Goal: Information Seeking & Learning: Find specific page/section

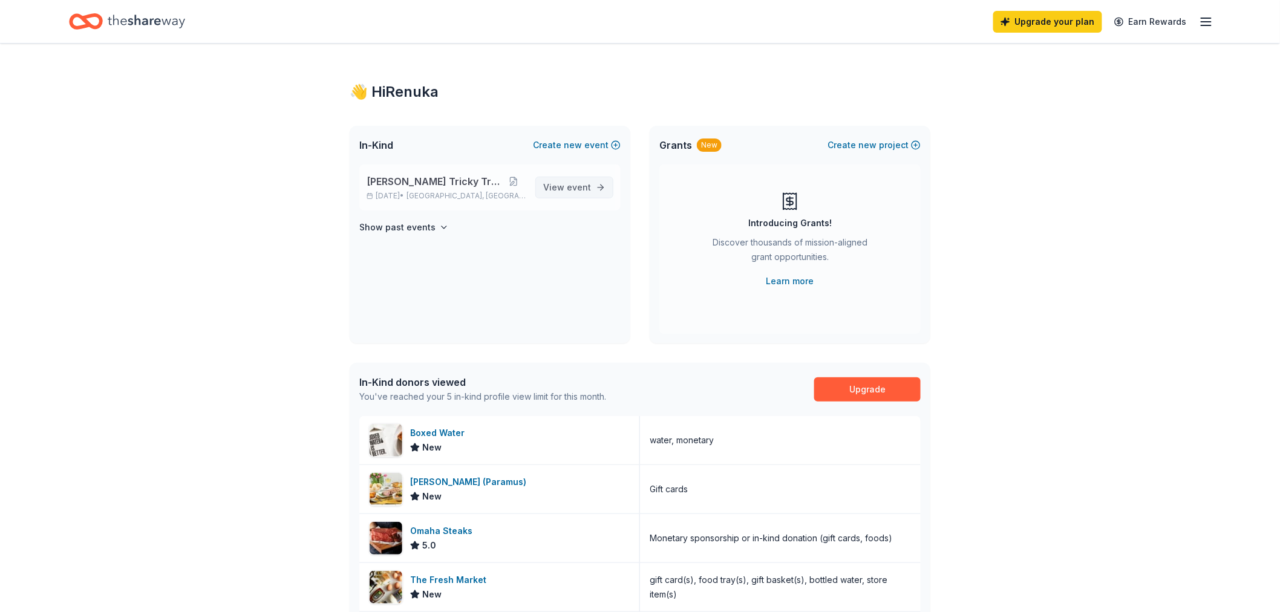
click at [596, 186] on link "View event" at bounding box center [574, 188] width 78 height 22
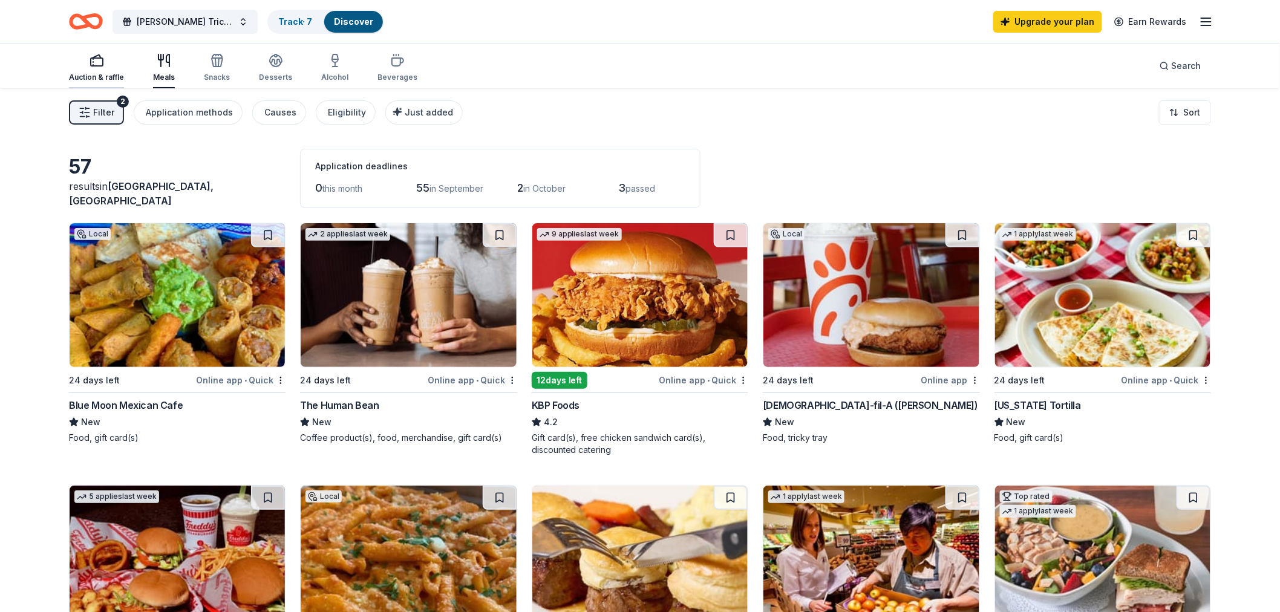
click at [103, 71] on div "Auction & raffle" at bounding box center [96, 67] width 55 height 29
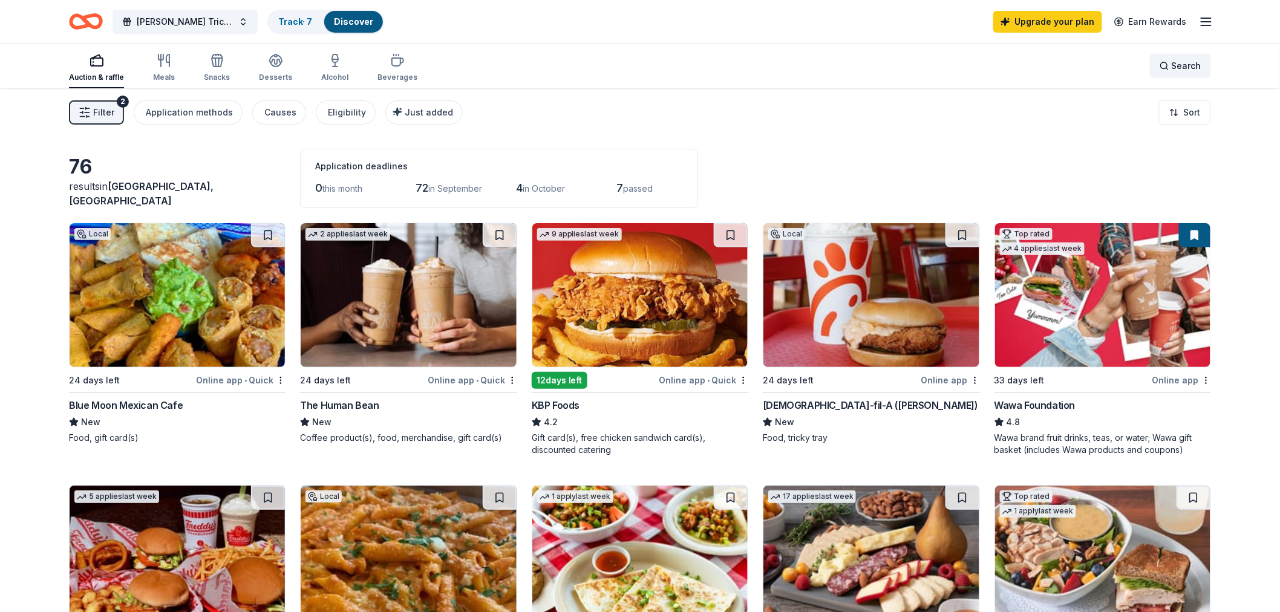
click at [1171, 64] on div "Search" at bounding box center [1181, 66] width 42 height 15
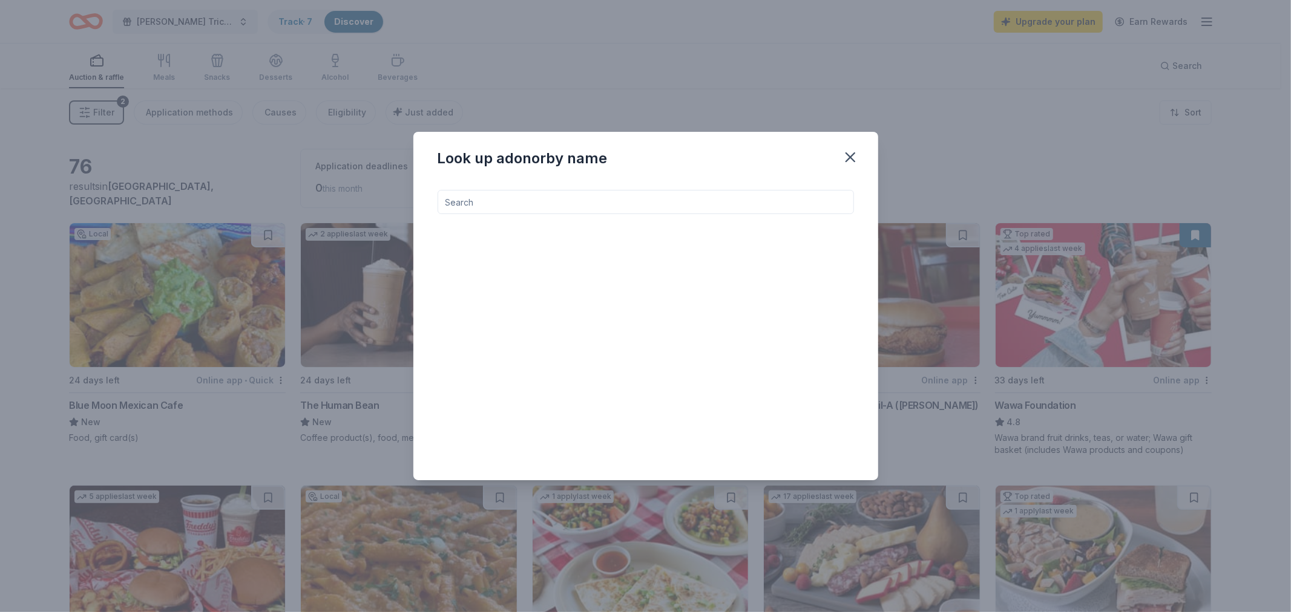
click at [453, 209] on input at bounding box center [645, 202] width 416 height 24
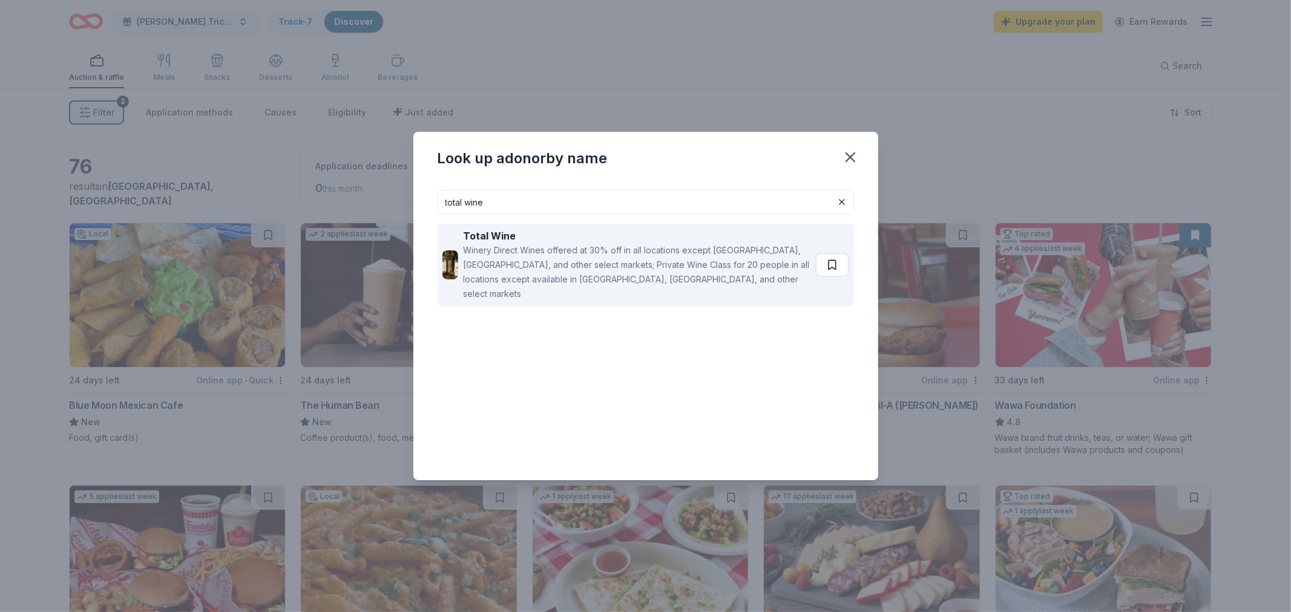
type input "total wine"
click at [585, 260] on div "Winery Direct Wines offered at 30% off in all locations except [GEOGRAPHIC_DATA…" at bounding box center [636, 272] width 347 height 58
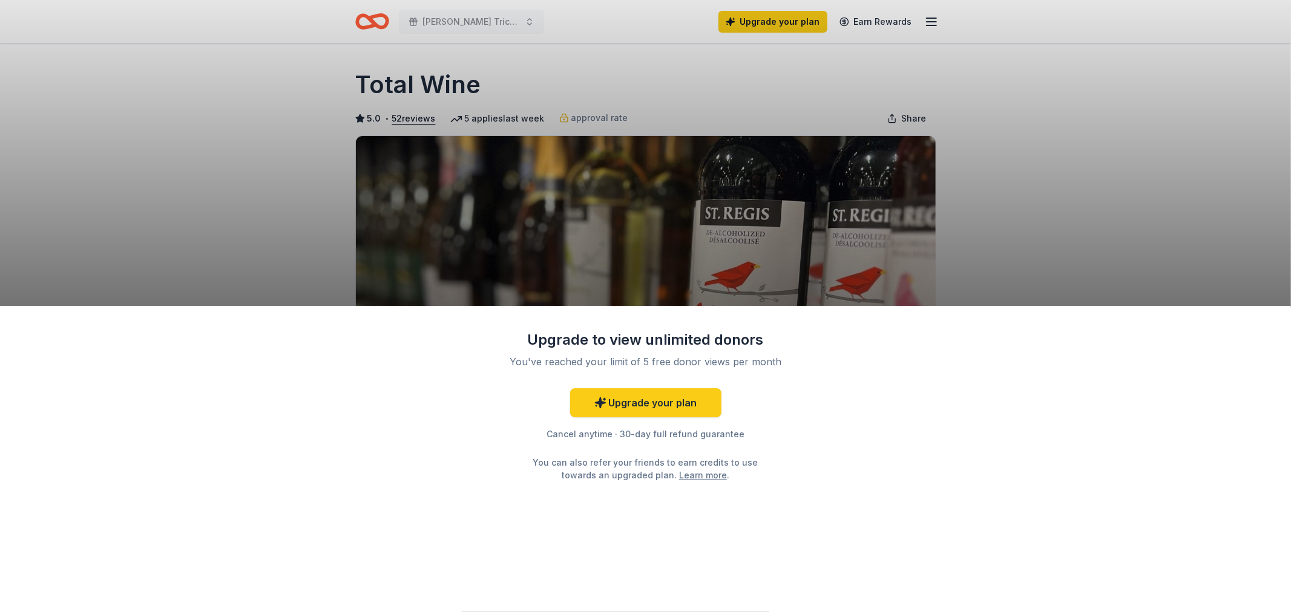
click at [1080, 246] on div "Upgrade to view unlimited donors You've reached your limit of 5 free donor view…" at bounding box center [645, 306] width 1291 height 612
